Goal: Task Accomplishment & Management: Manage account settings

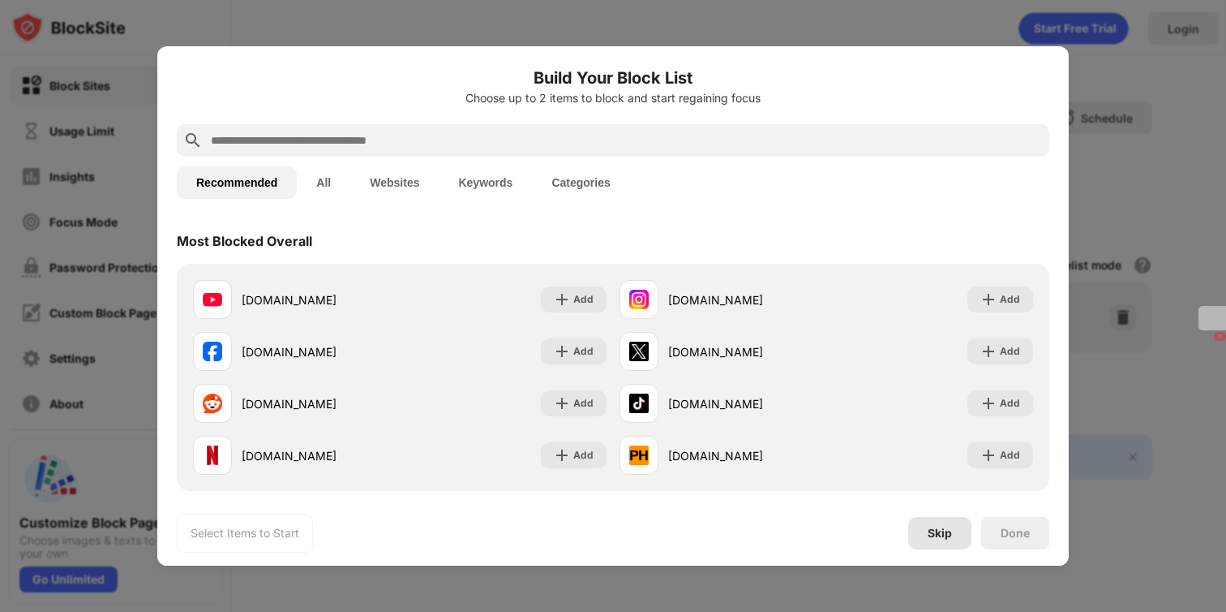
click at [943, 540] on div "Skip" at bounding box center [940, 533] width 63 height 32
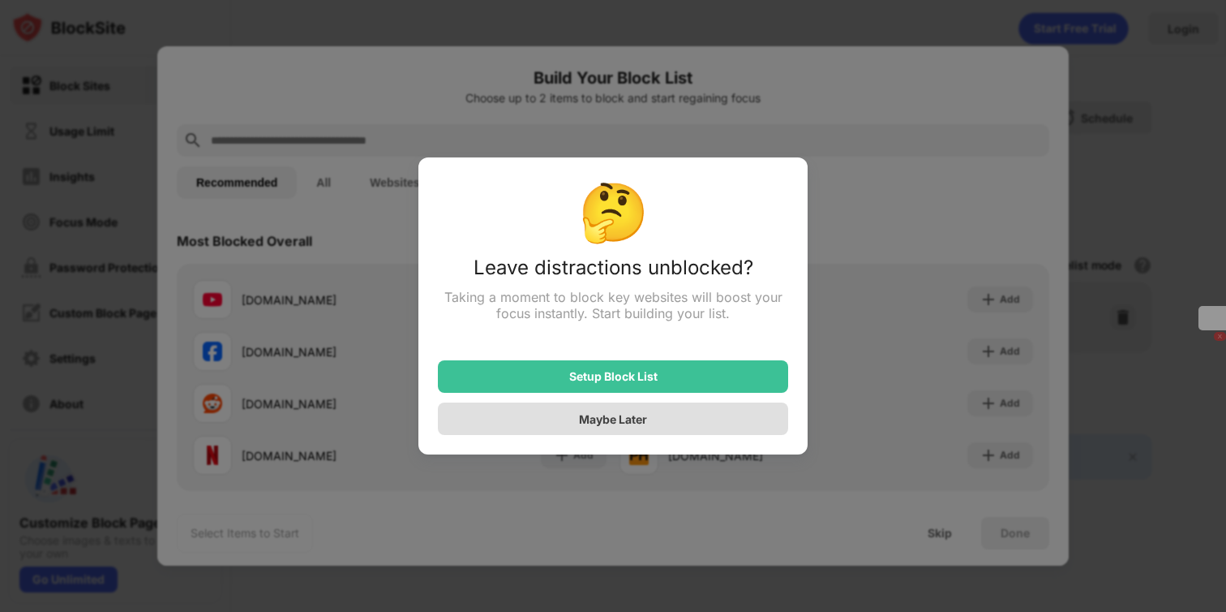
click at [591, 428] on div "Maybe Later" at bounding box center [613, 418] width 350 height 32
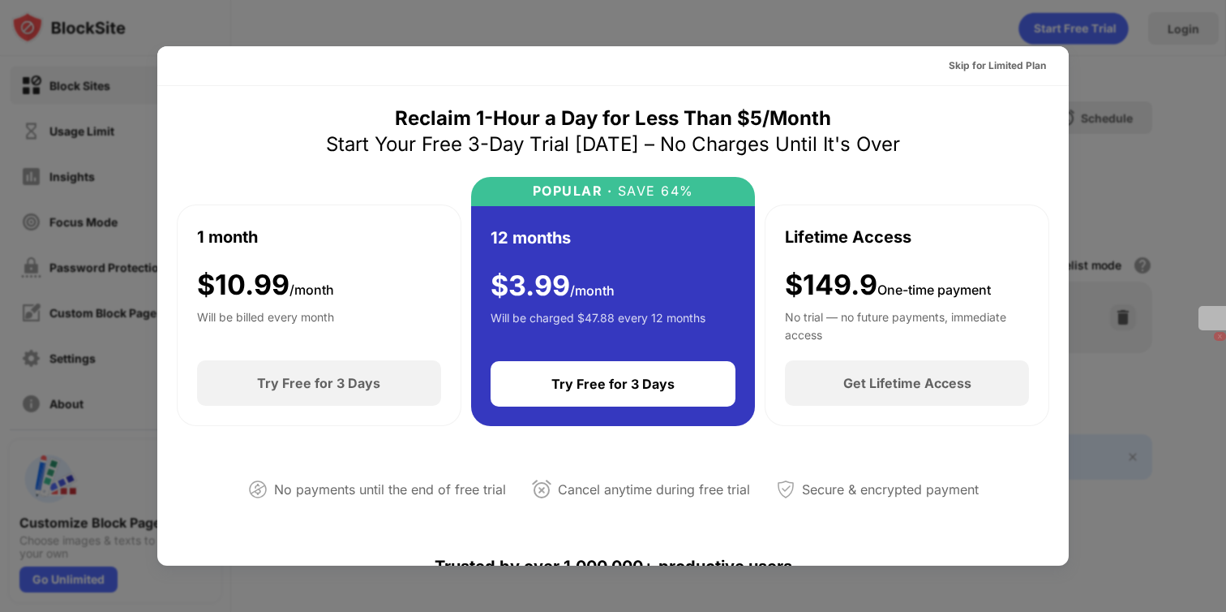
click at [1204, 101] on div at bounding box center [613, 306] width 1226 height 612
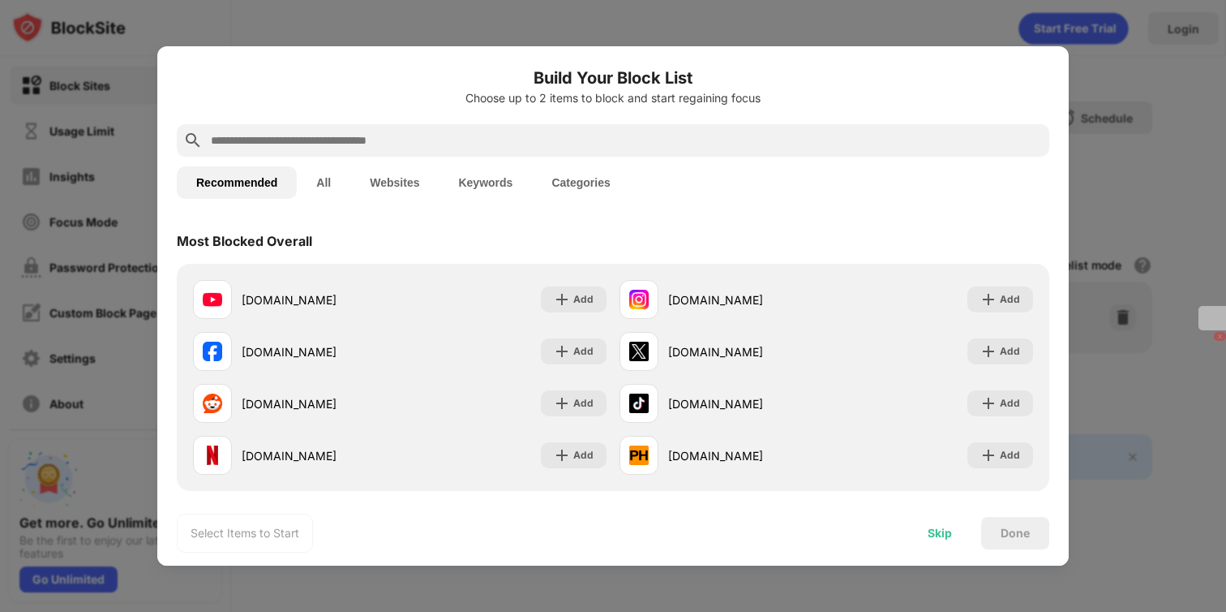
click at [934, 528] on div "Skip" at bounding box center [940, 532] width 24 height 13
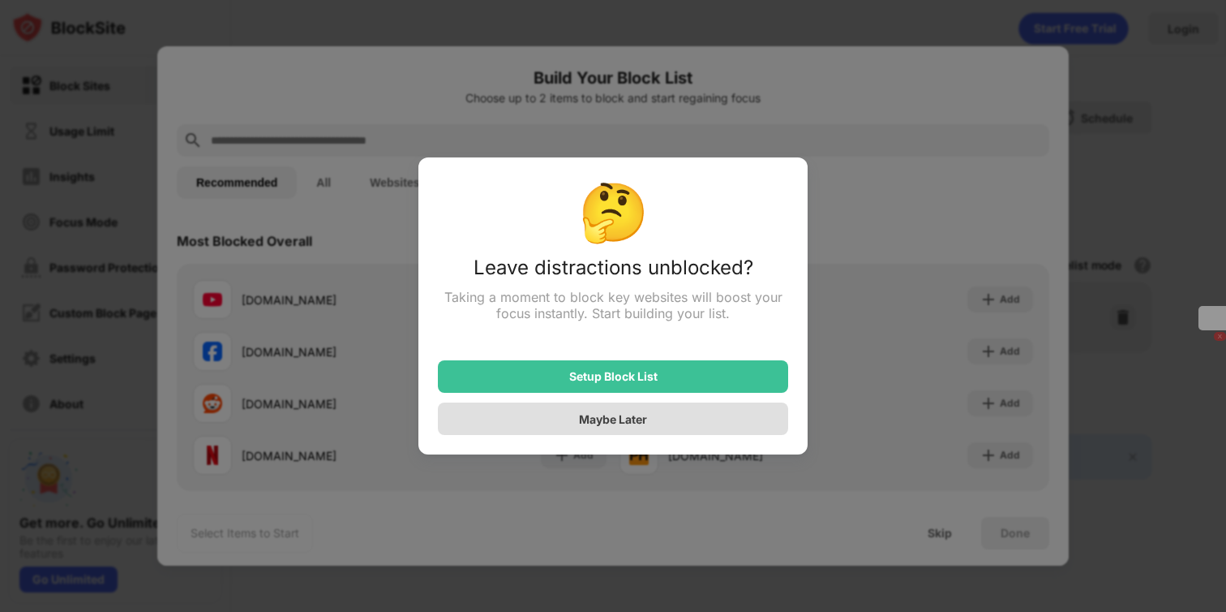
click at [629, 417] on div "Maybe Later" at bounding box center [613, 419] width 68 height 14
